Goal: Information Seeking & Learning: Learn about a topic

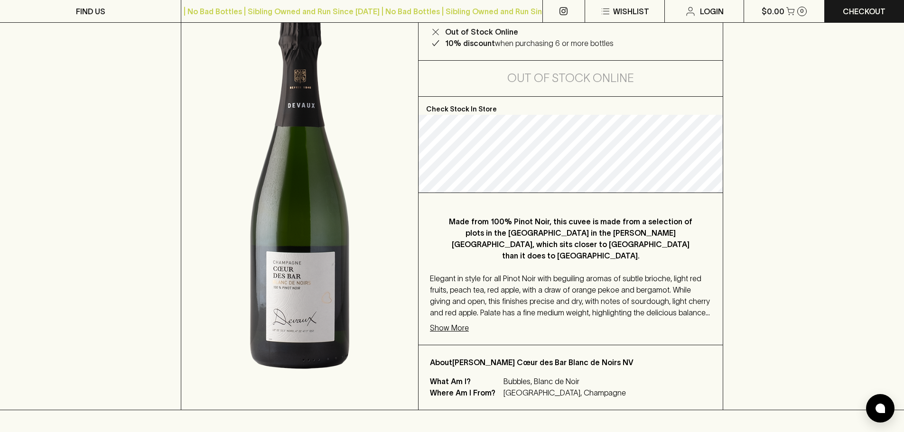
scroll to position [142, 0]
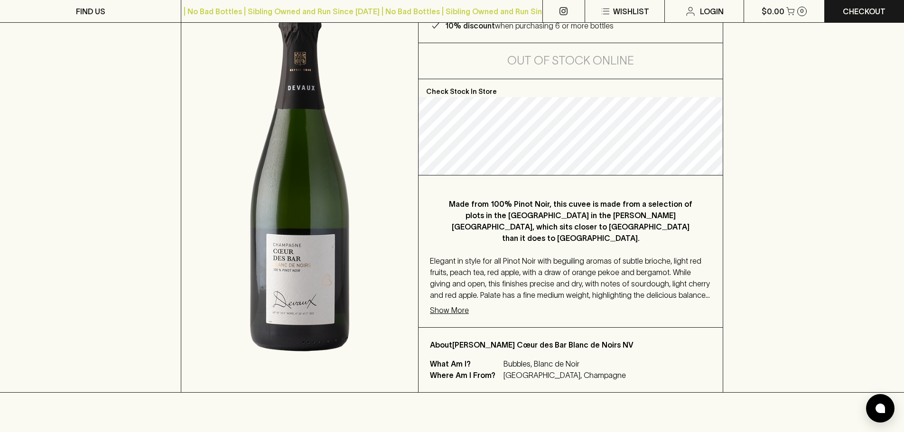
click at [455, 305] on p "Show More" at bounding box center [449, 310] width 39 height 11
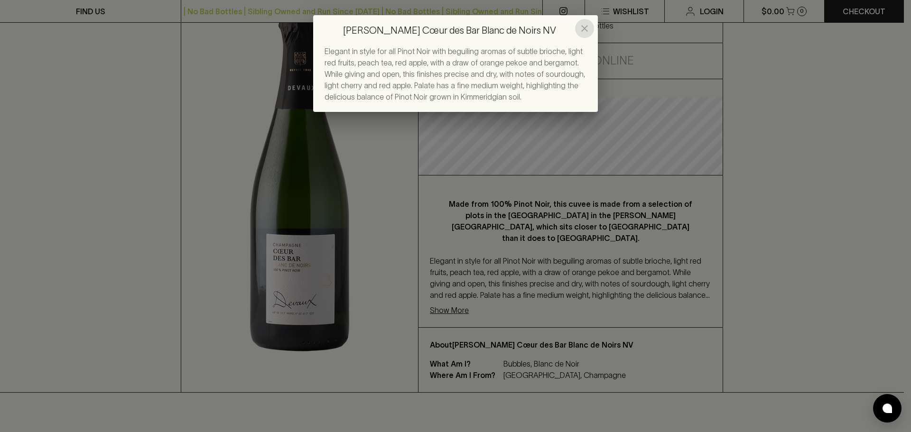
click at [587, 30] on icon "close" at bounding box center [584, 28] width 11 height 11
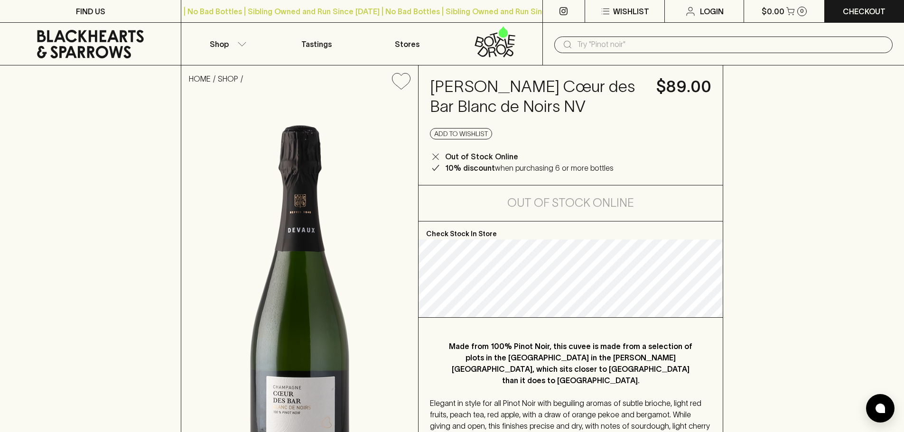
scroll to position [95, 0]
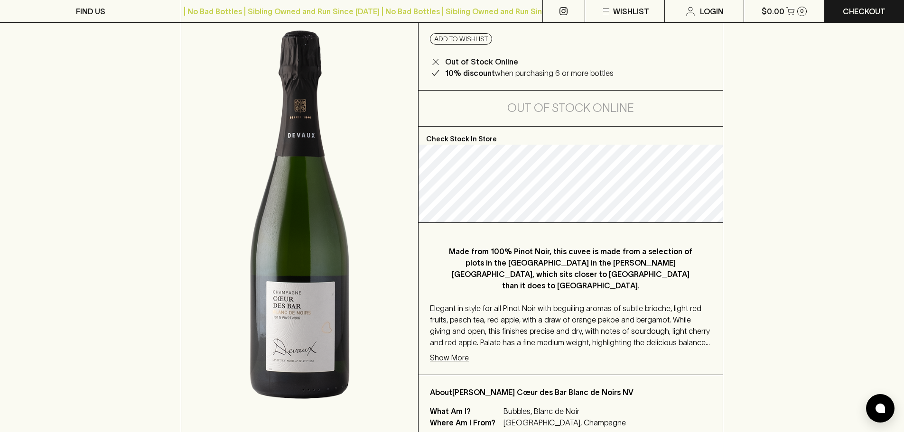
click at [459, 352] on div "Made from 100% Pinot Noir, this cuvee is made from a selection of plots in the …" at bounding box center [570, 299] width 304 height 152
click at [459, 352] on p "Show More" at bounding box center [449, 357] width 39 height 11
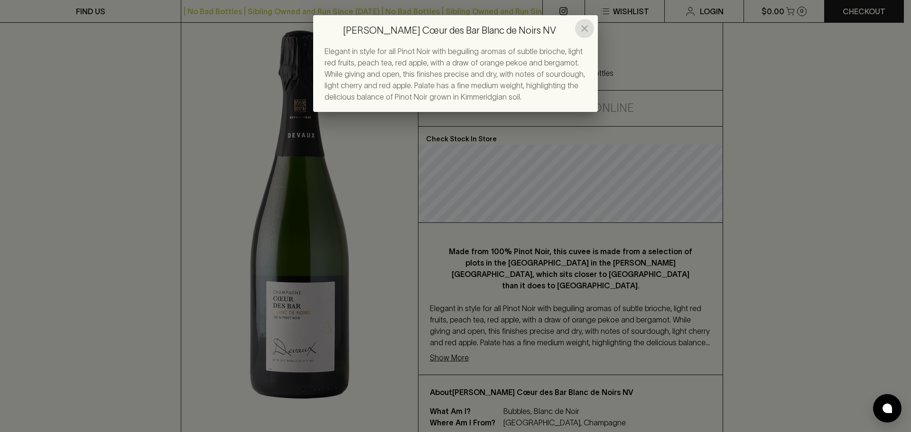
click at [582, 29] on icon "close" at bounding box center [584, 28] width 11 height 11
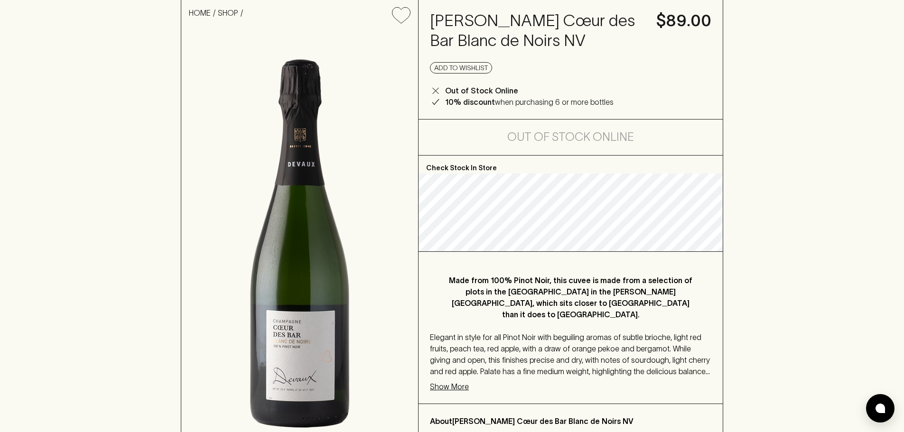
scroll to position [47, 0]
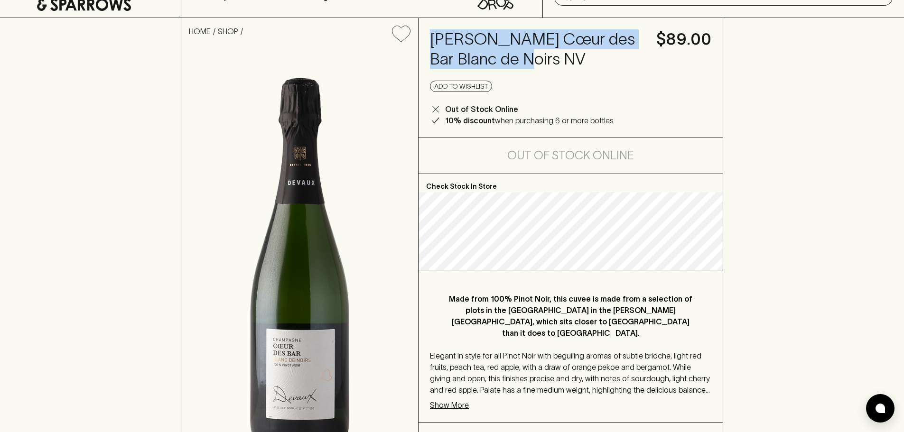
drag, startPoint x: 434, startPoint y: 39, endPoint x: 572, endPoint y: 48, distance: 138.8
click at [579, 57] on h4 "[PERSON_NAME] Cœur des Bar Blanc de Noirs NV" at bounding box center [537, 49] width 215 height 40
copy h4 "[PERSON_NAME] Cœur des Bar Blanc de Noirs NV"
